Goal: Information Seeking & Learning: Learn about a topic

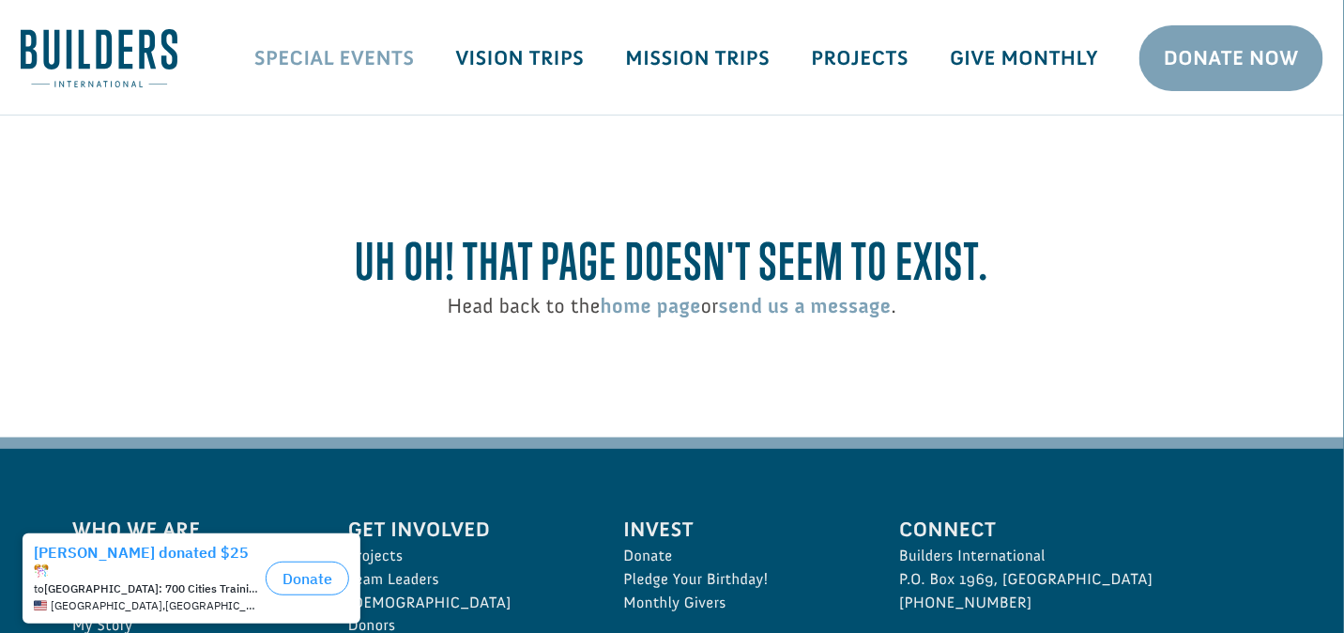
click at [344, 56] on link "Special Events" at bounding box center [335, 58] width 202 height 54
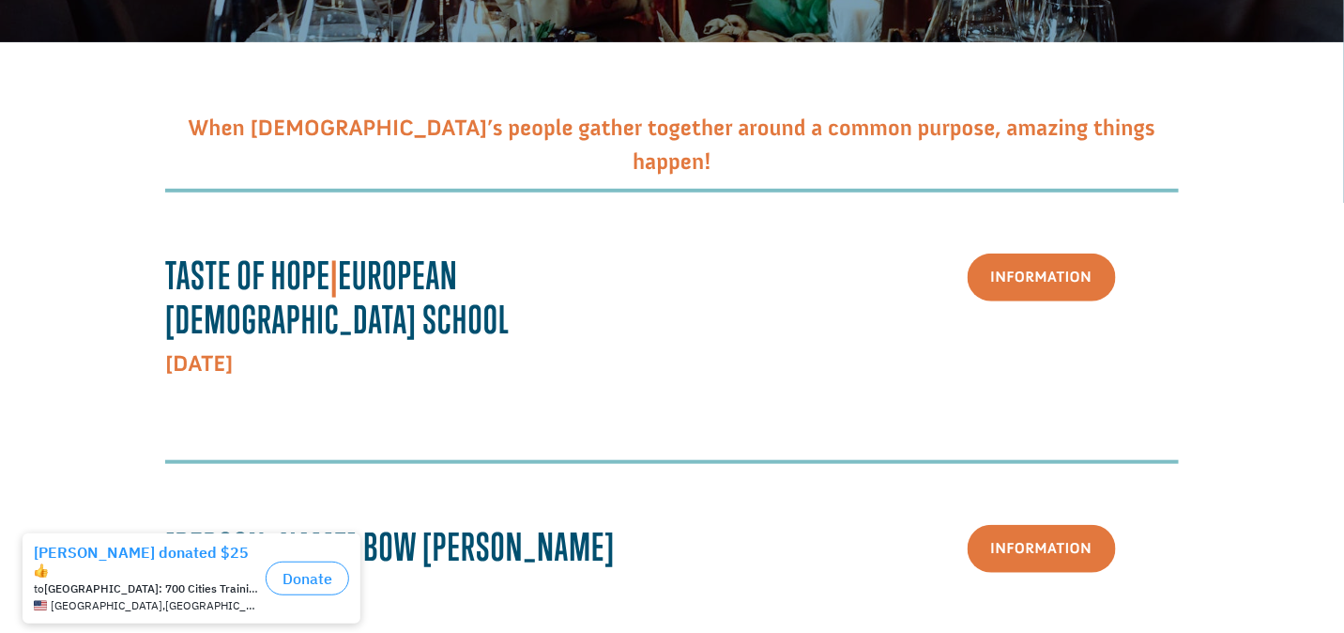
scroll to position [282, 0]
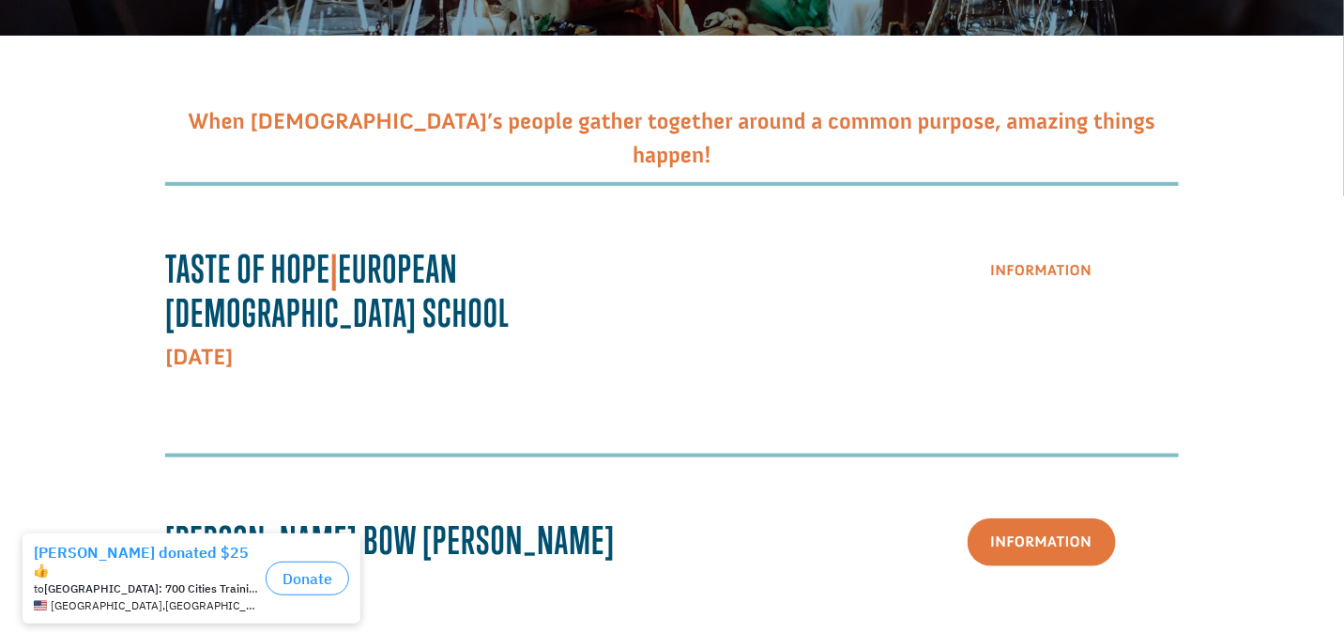
click at [1019, 274] on link "Information" at bounding box center [1042, 271] width 148 height 48
